Goal: Transaction & Acquisition: Purchase product/service

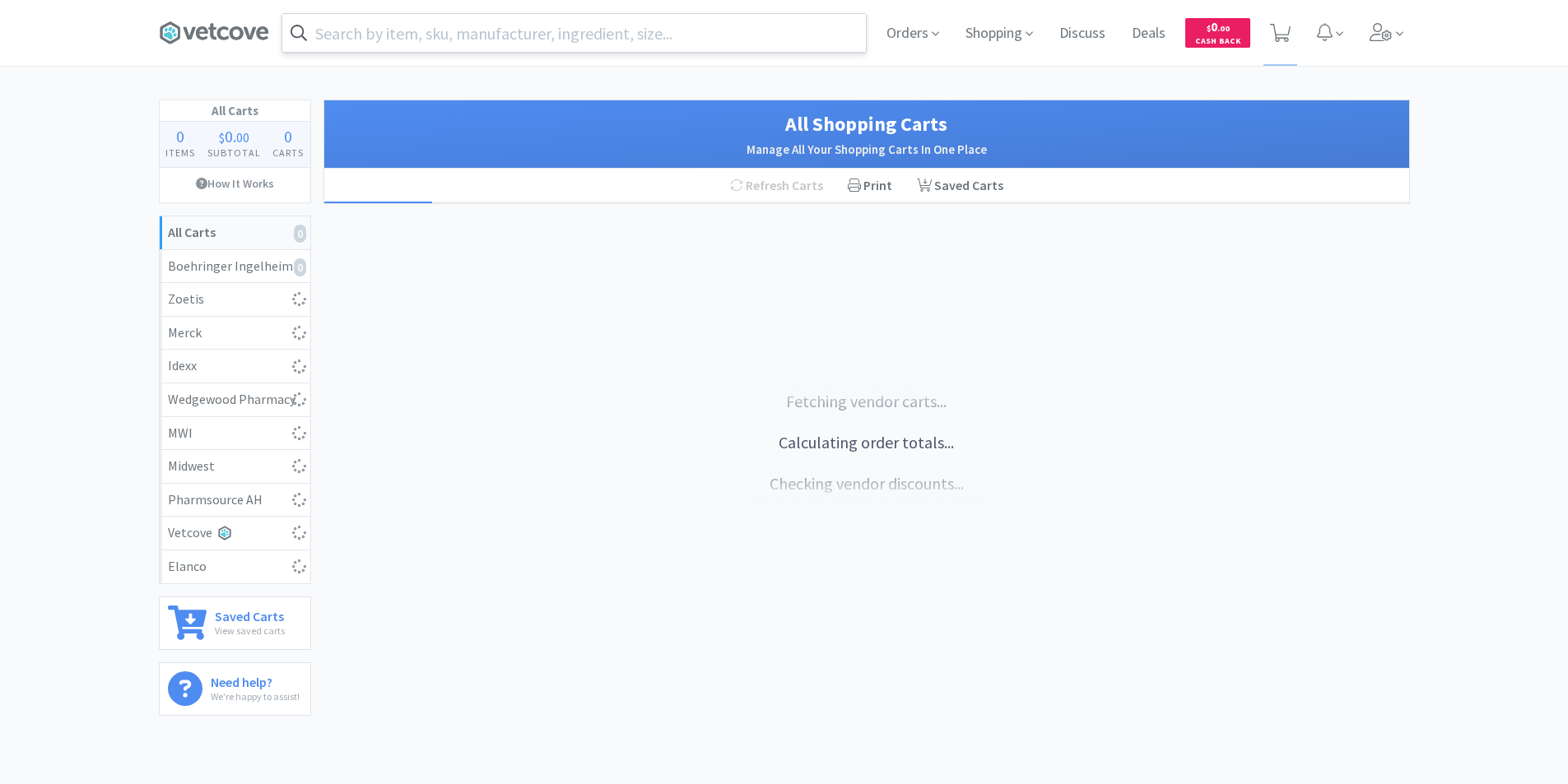
select select "4"
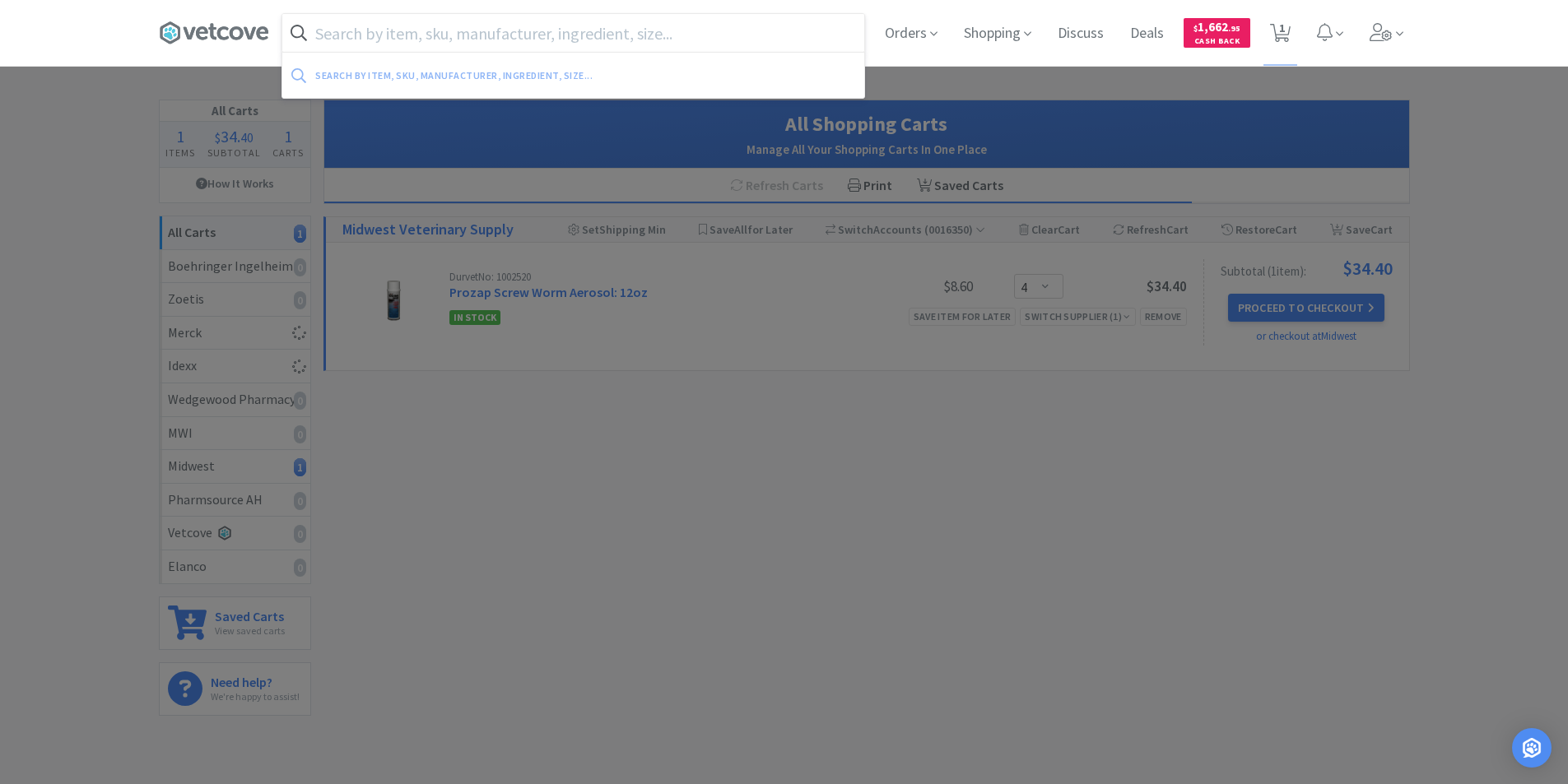
click at [393, 31] on input "text" at bounding box center [573, 33] width 582 height 37
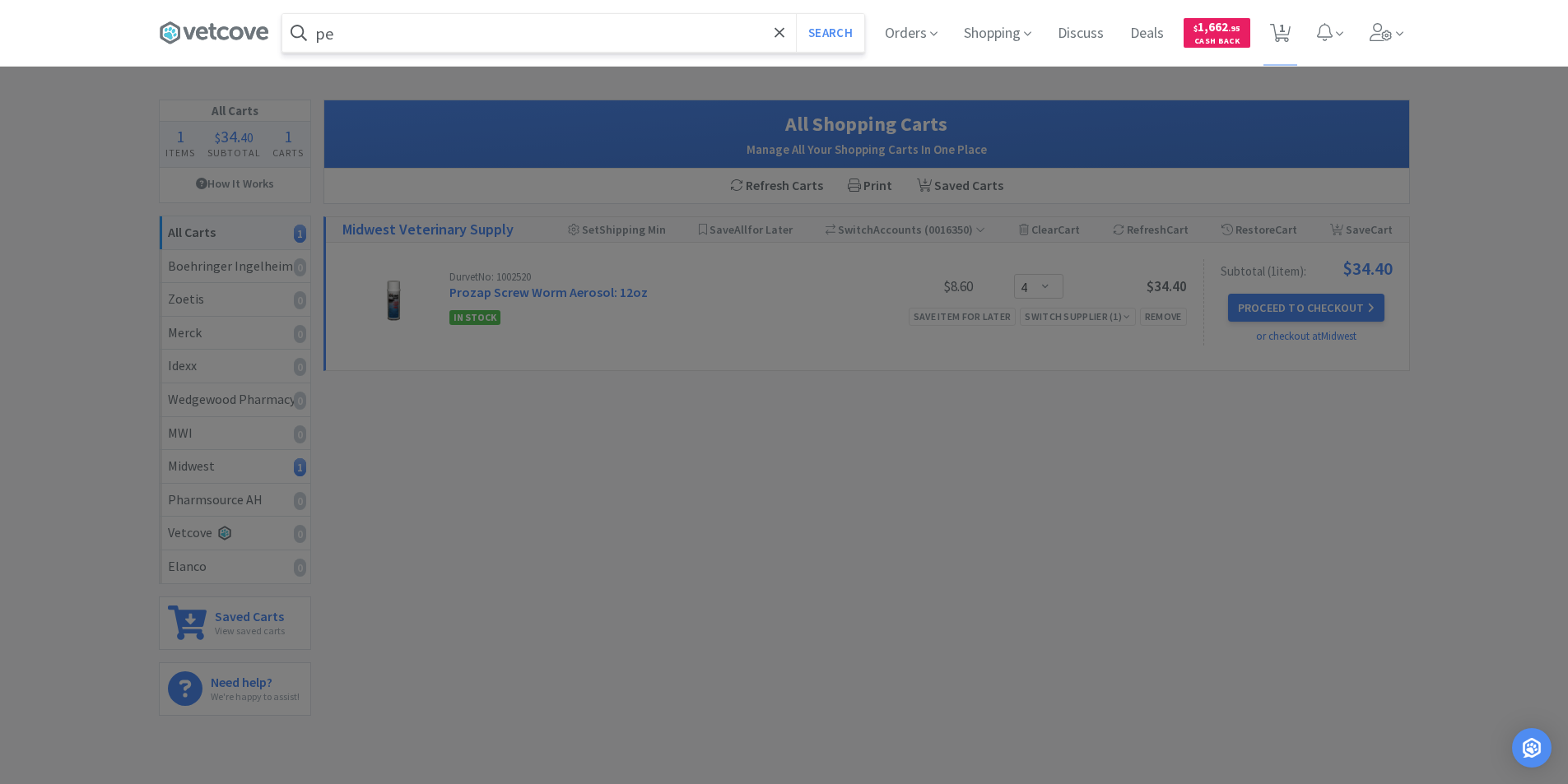
type input "p"
type input "J0248KLA"
click at [796, 14] on button "Search" at bounding box center [829, 33] width 68 height 37
select select "4"
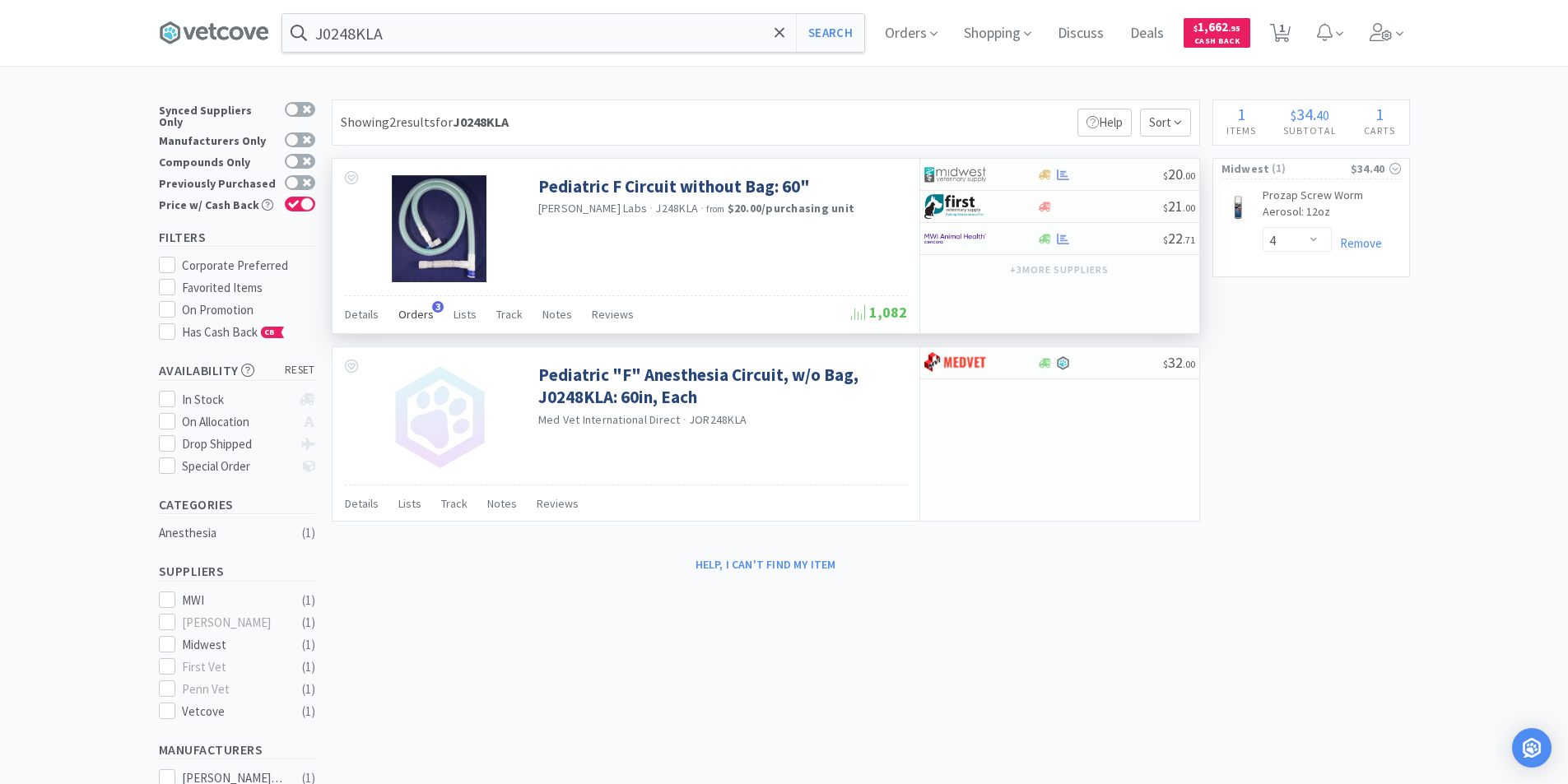
click at [411, 320] on span "Orders" at bounding box center [416, 313] width 35 height 14
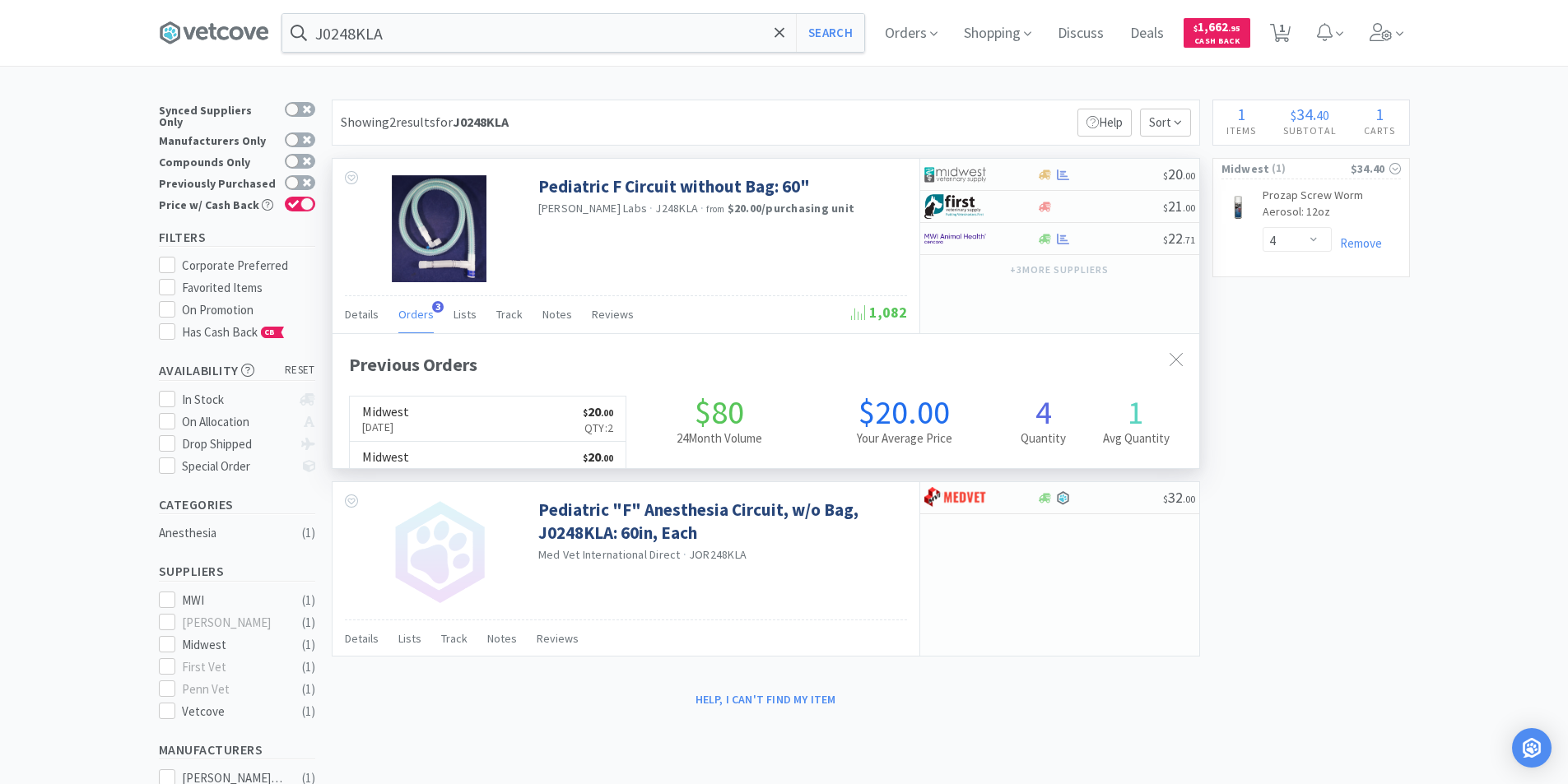
scroll to position [427, 866]
